Goal: Download file/media

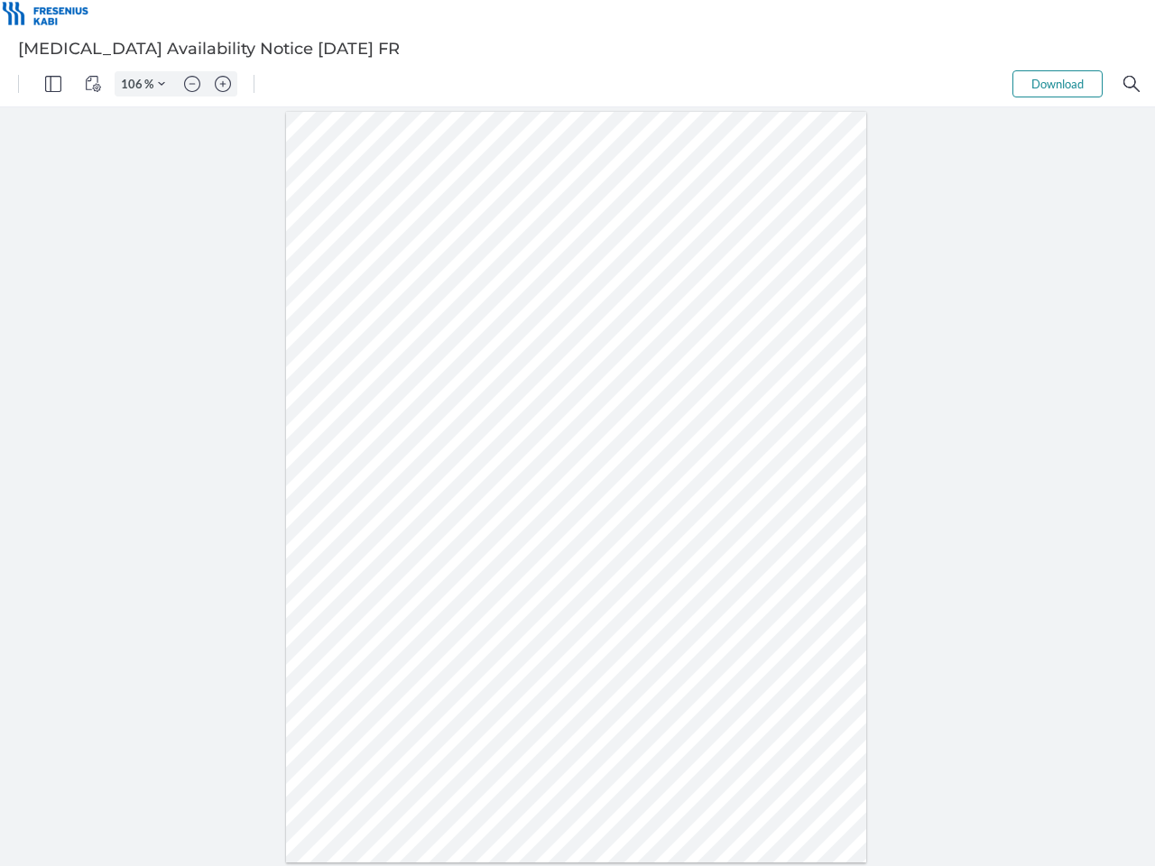
click at [53, 84] on img "Panel" at bounding box center [53, 84] width 16 height 16
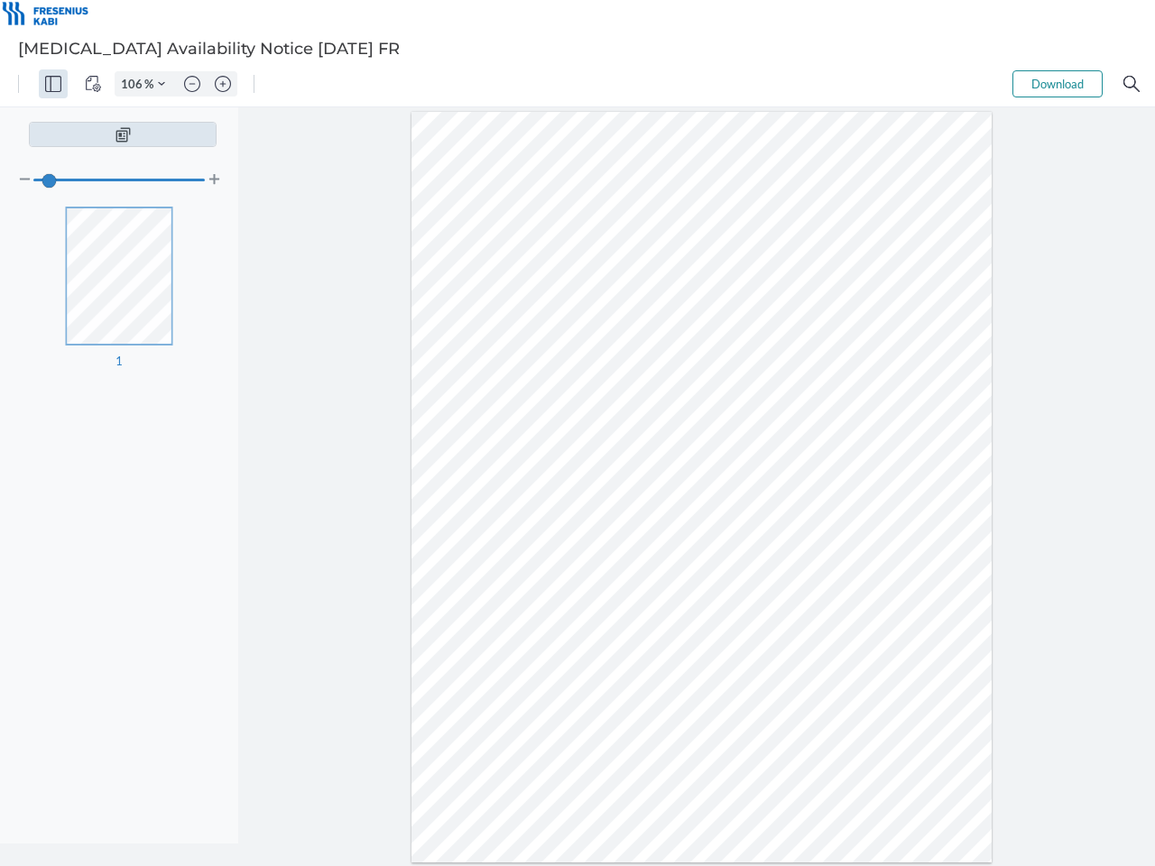
click at [93, 84] on img "View Controls" at bounding box center [93, 84] width 16 height 16
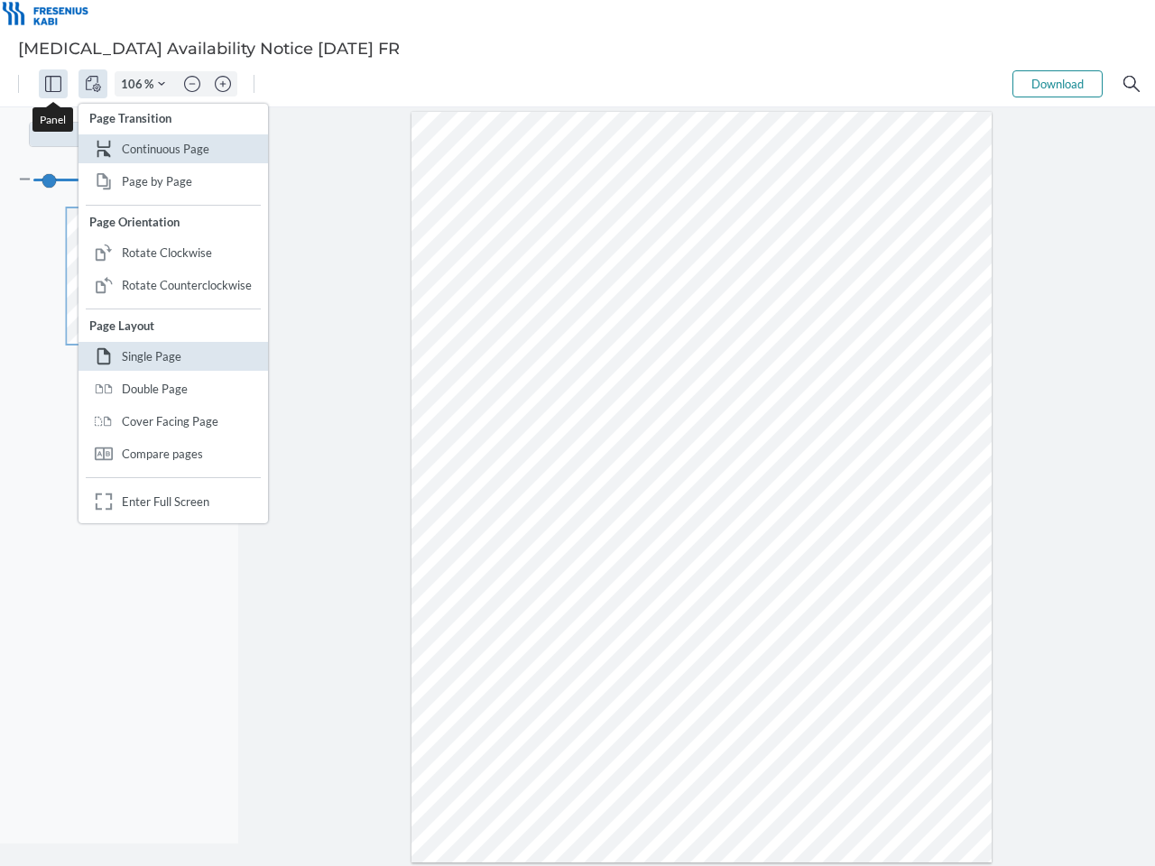
click at [134, 84] on input "106" at bounding box center [129, 84] width 29 height 16
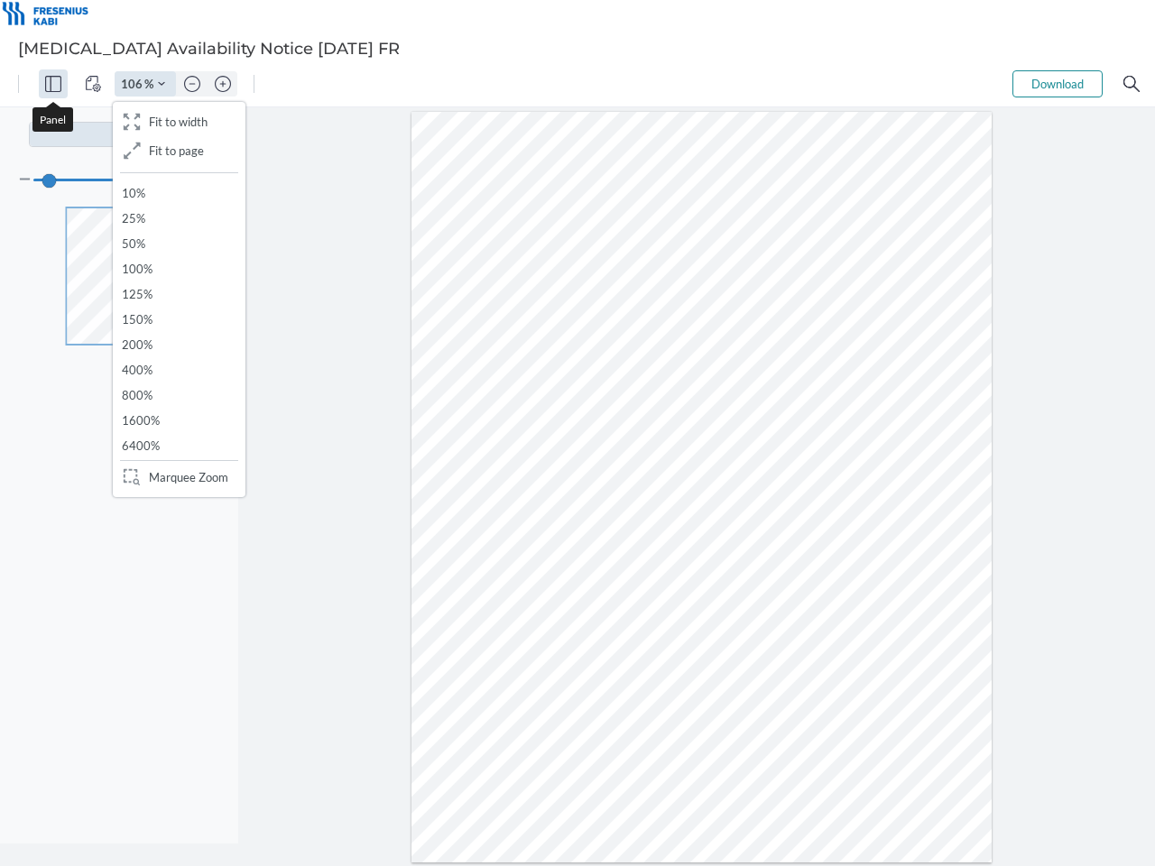
click at [161, 84] on img "Zoom Controls" at bounding box center [161, 83] width 7 height 7
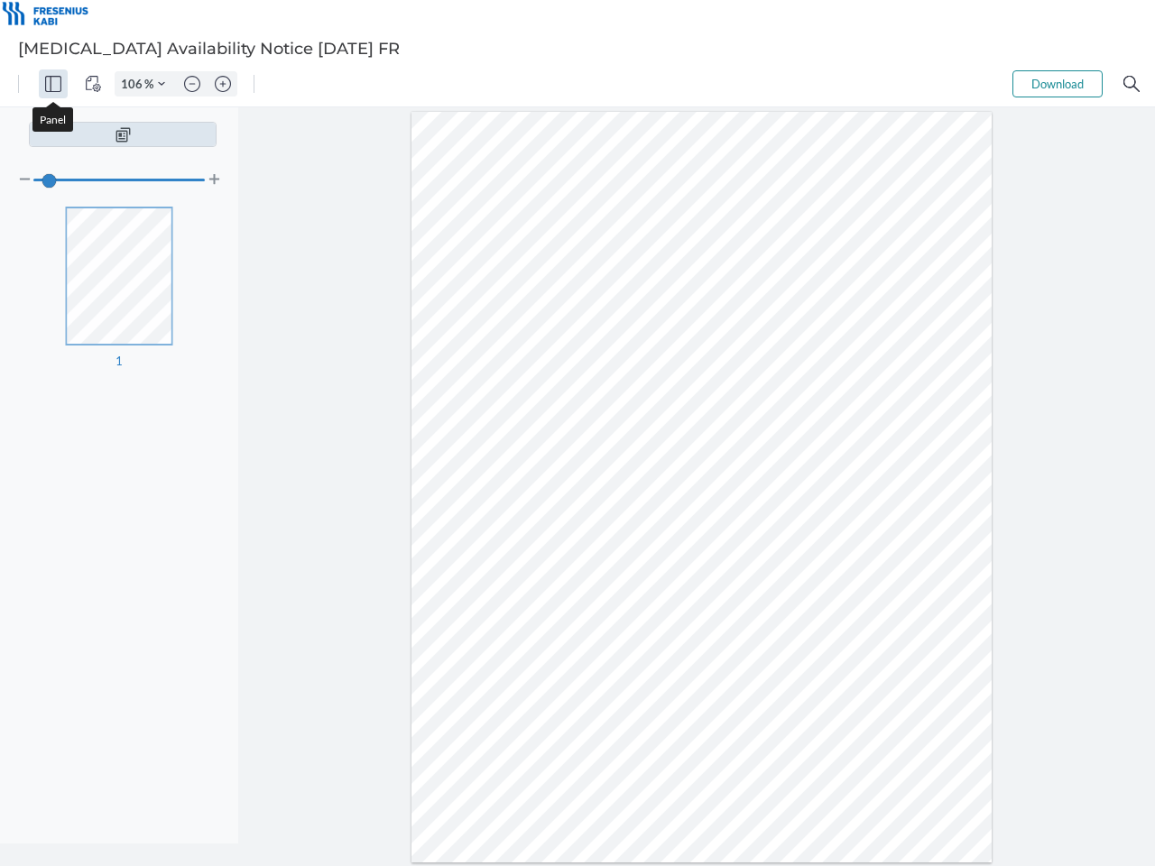
click at [192, 84] on img "Zoom out" at bounding box center [192, 84] width 16 height 16
click at [223, 84] on img "Zoom in" at bounding box center [223, 84] width 16 height 16
type input "106"
click at [1057, 84] on button "Download" at bounding box center [1057, 83] width 90 height 27
click at [1131, 84] on img "Search" at bounding box center [1131, 84] width 16 height 16
